Goal: Navigation & Orientation: Find specific page/section

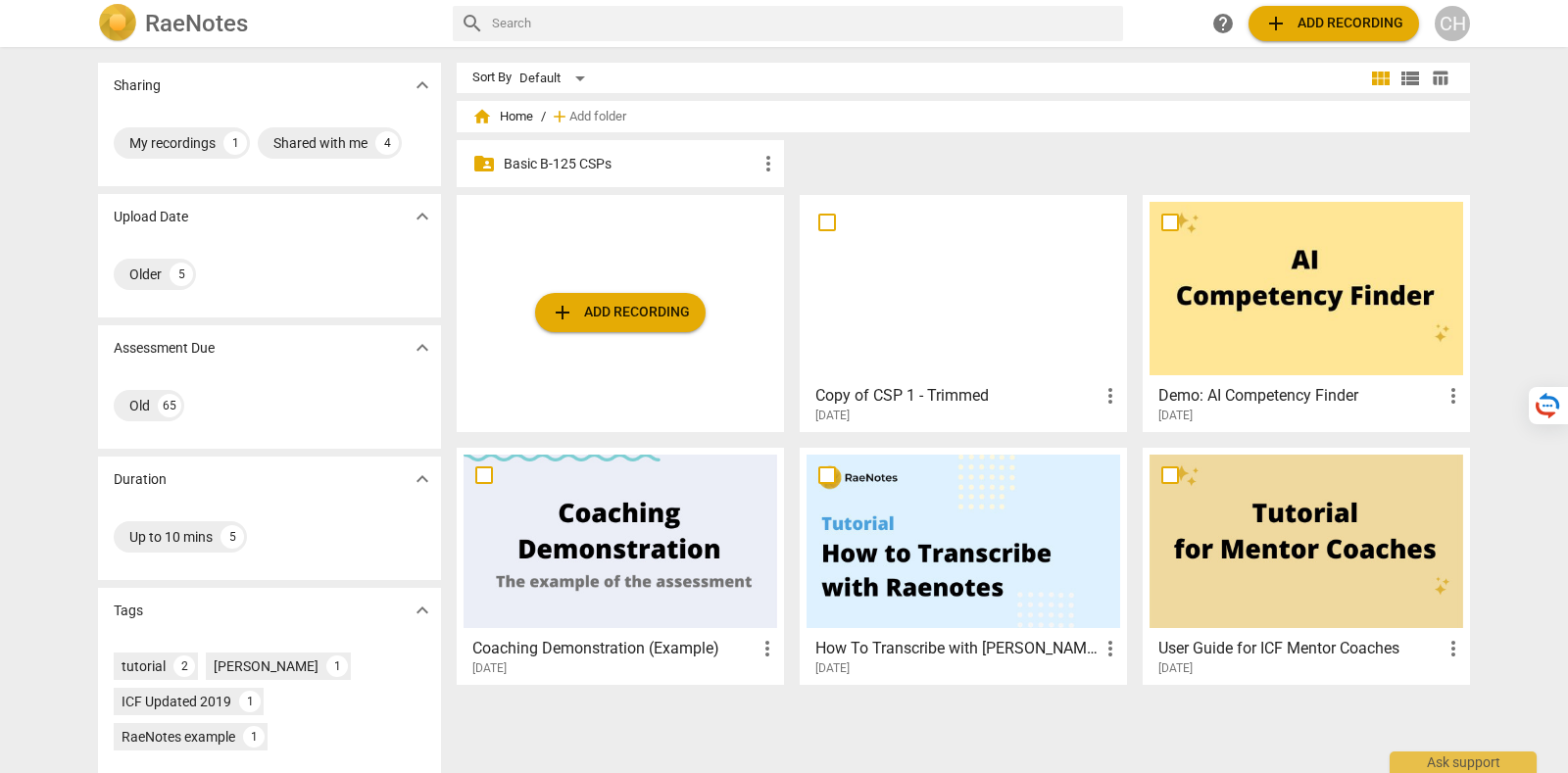
click at [557, 176] on div "folder_shared Basic B-125 CSPs more_vert" at bounding box center [621, 163] width 327 height 47
click at [558, 166] on p "Basic B-125 CSPs" at bounding box center [629, 163] width 253 height 21
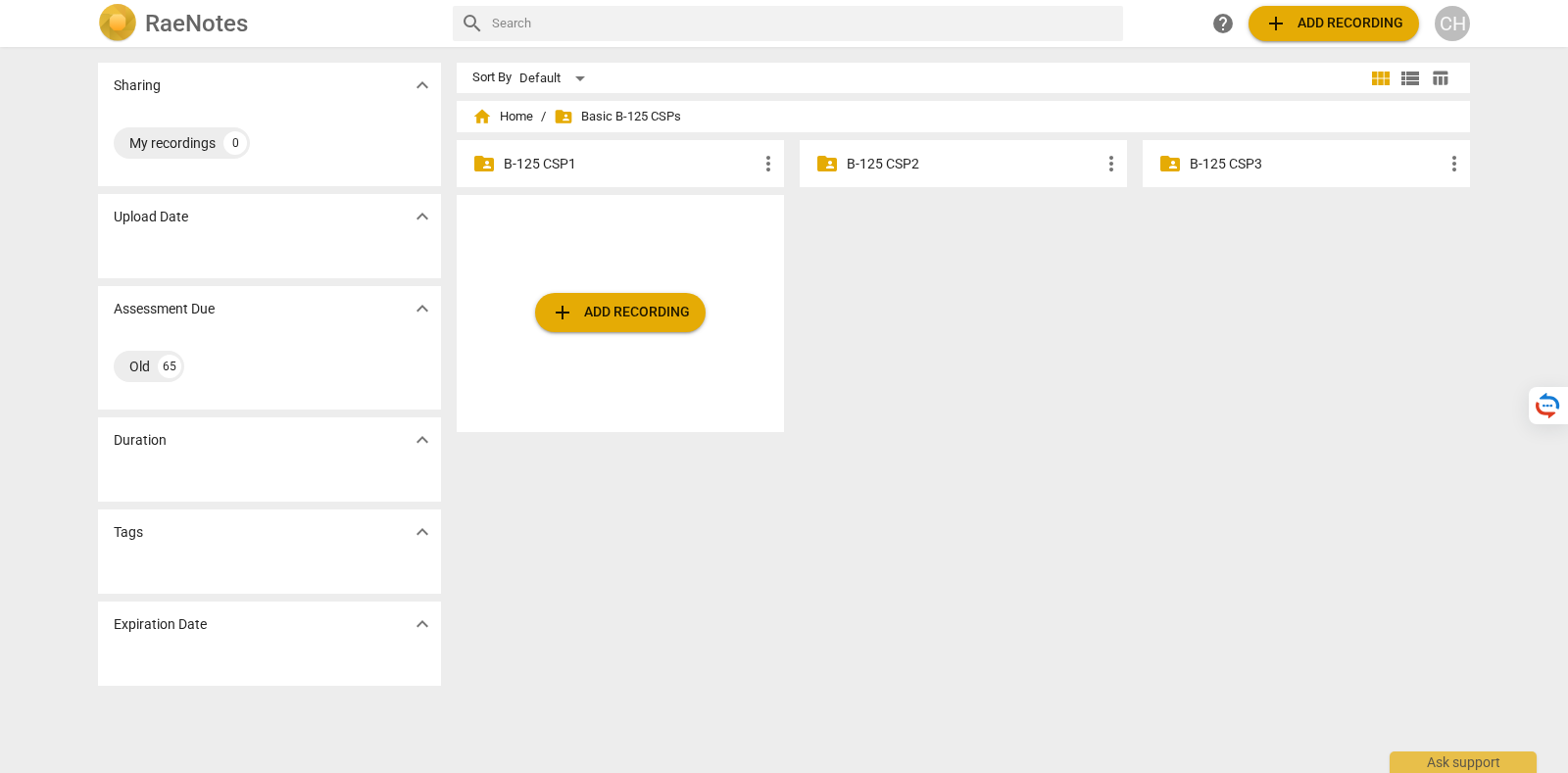
click at [583, 166] on p "B-125 CSP1" at bounding box center [629, 163] width 253 height 21
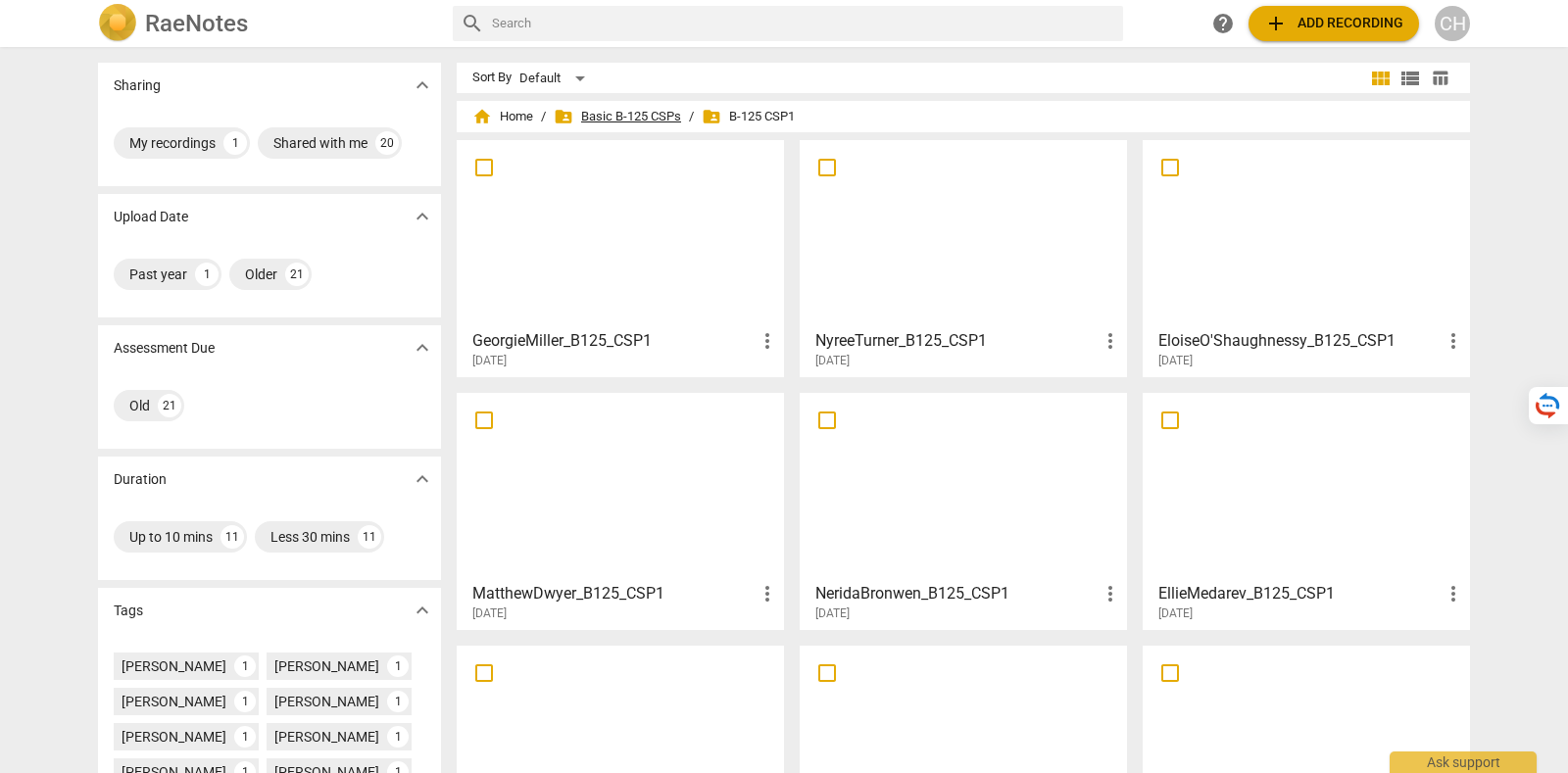
click at [599, 115] on span "folder_shared Basic B-125 CSPs" at bounding box center [617, 116] width 127 height 20
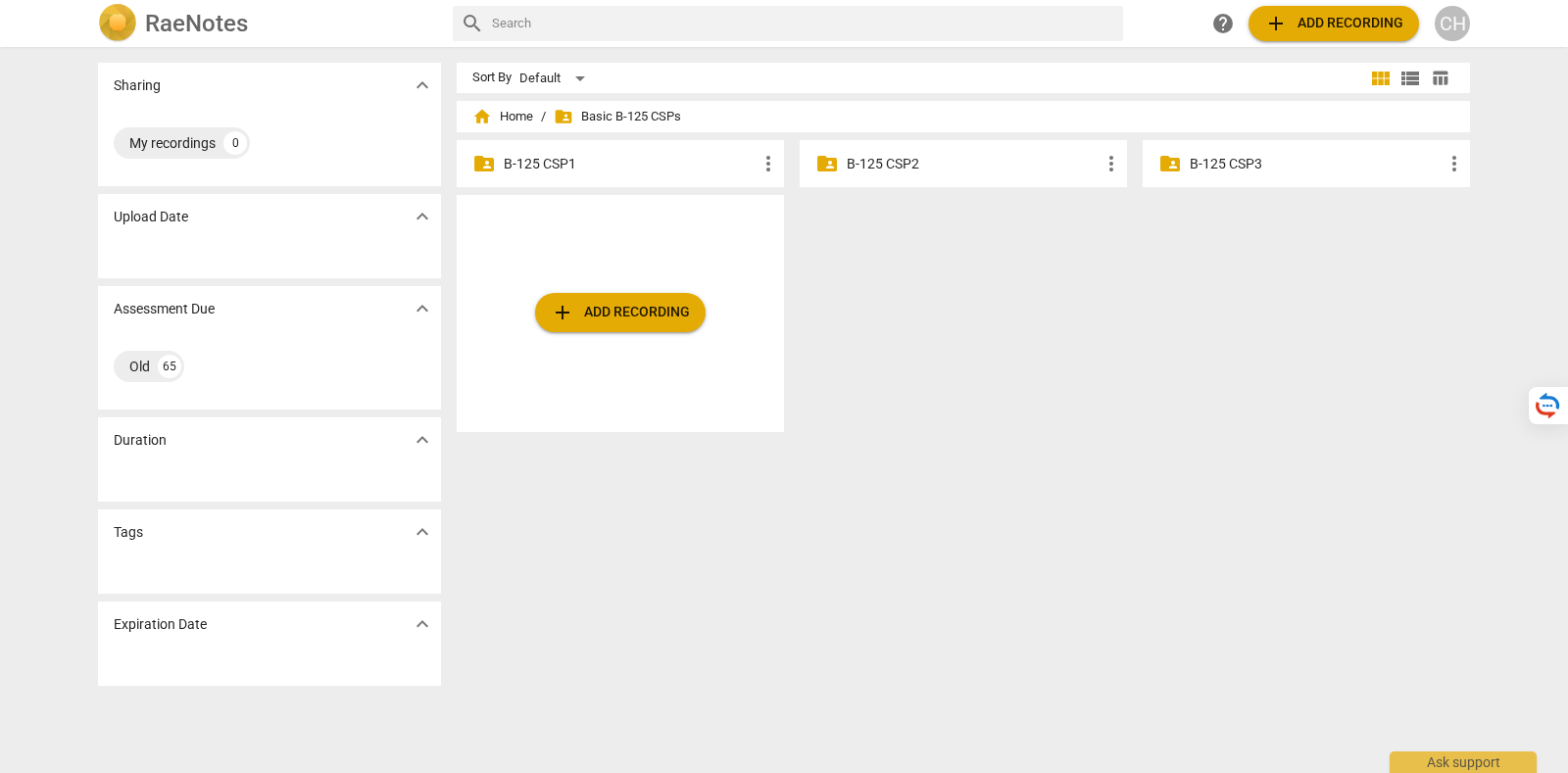
click at [916, 168] on p "B-125 CSP2" at bounding box center [973, 163] width 253 height 21
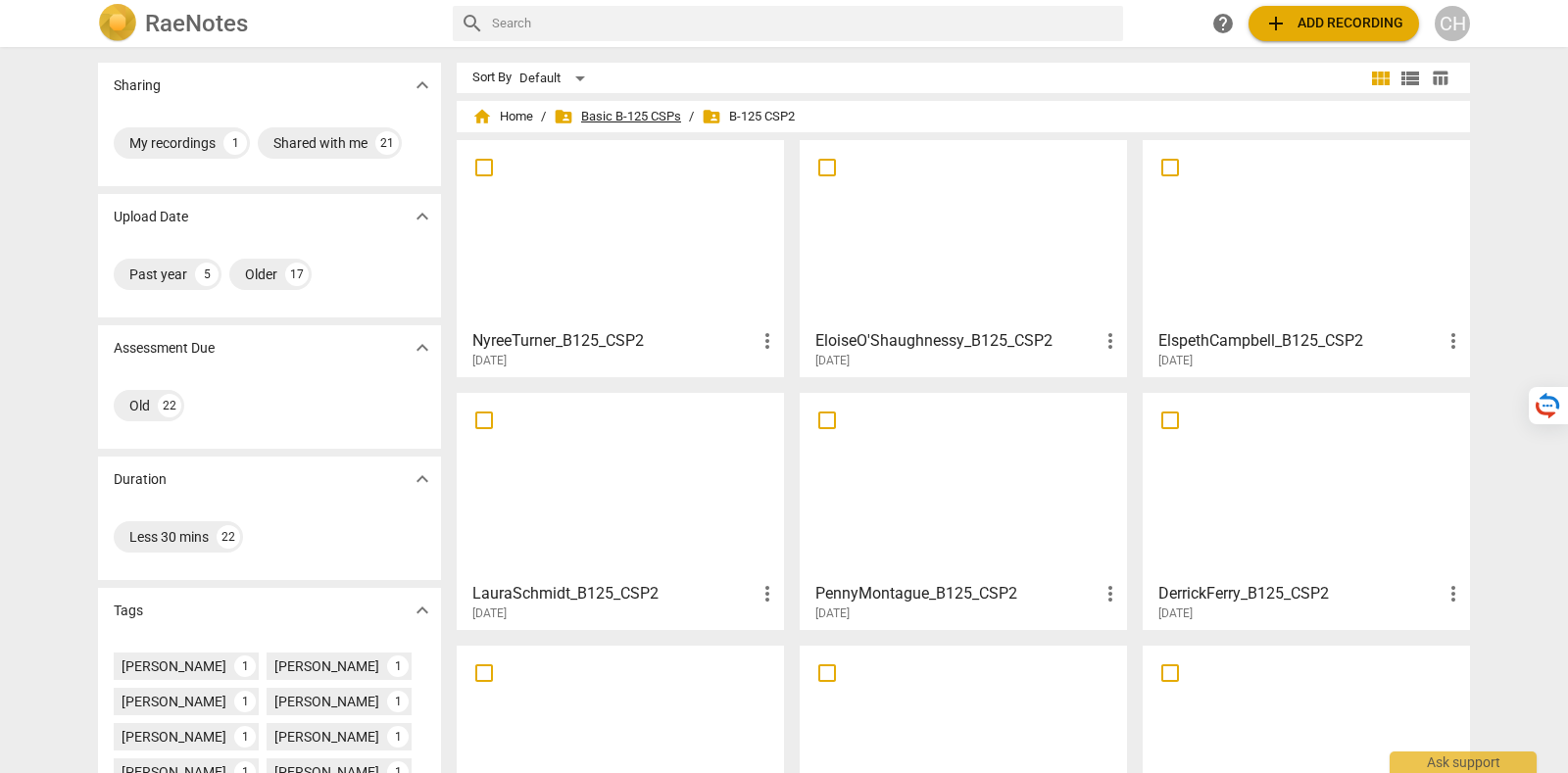
click at [617, 116] on span "folder_shared Basic B-125 CSPs" at bounding box center [617, 116] width 127 height 20
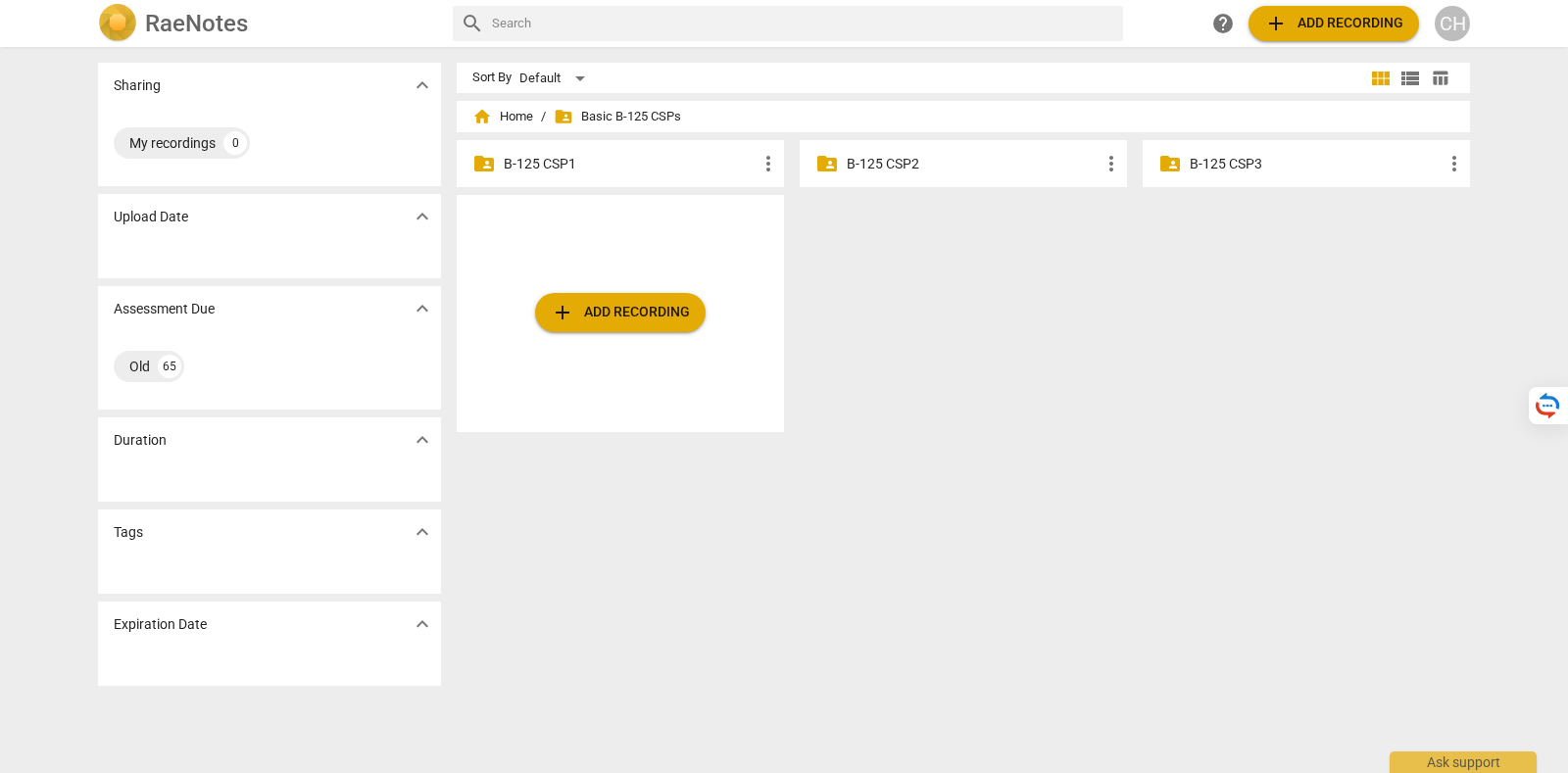
click at [1204, 163] on p "B-125 CSP3" at bounding box center [1316, 163] width 253 height 21
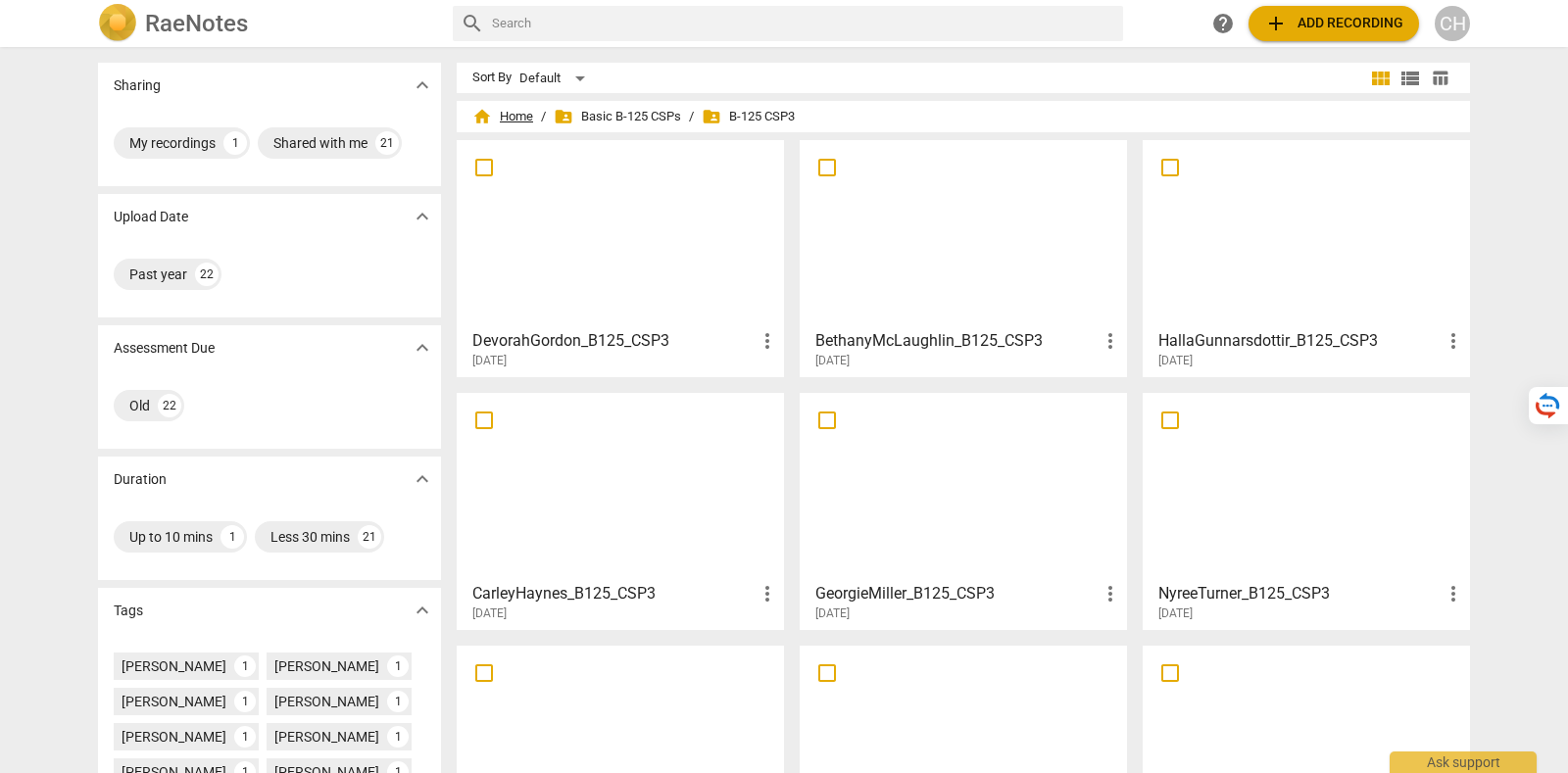
click at [499, 113] on span "home Home" at bounding box center [502, 116] width 61 height 20
